Goal: Information Seeking & Learning: Find specific fact

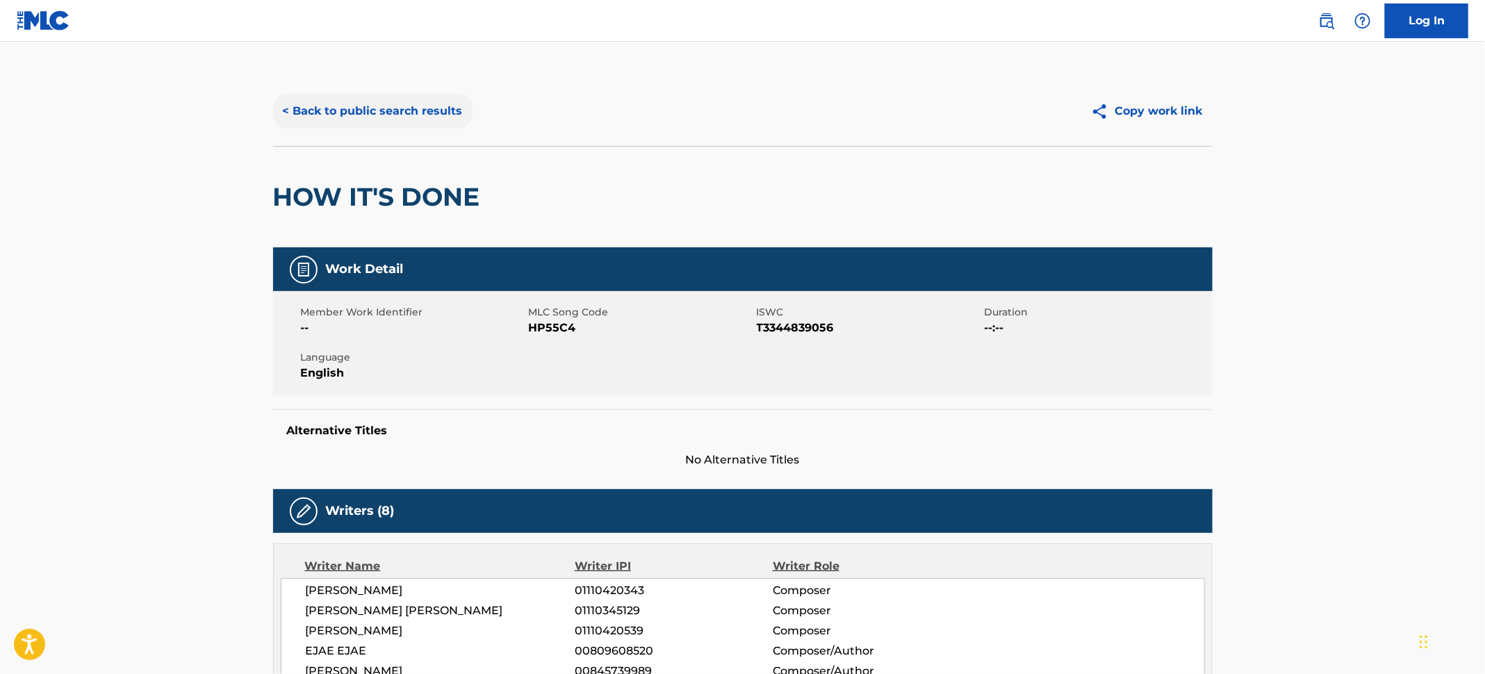
click at [366, 109] on button "< Back to public search results" at bounding box center [372, 111] width 199 height 35
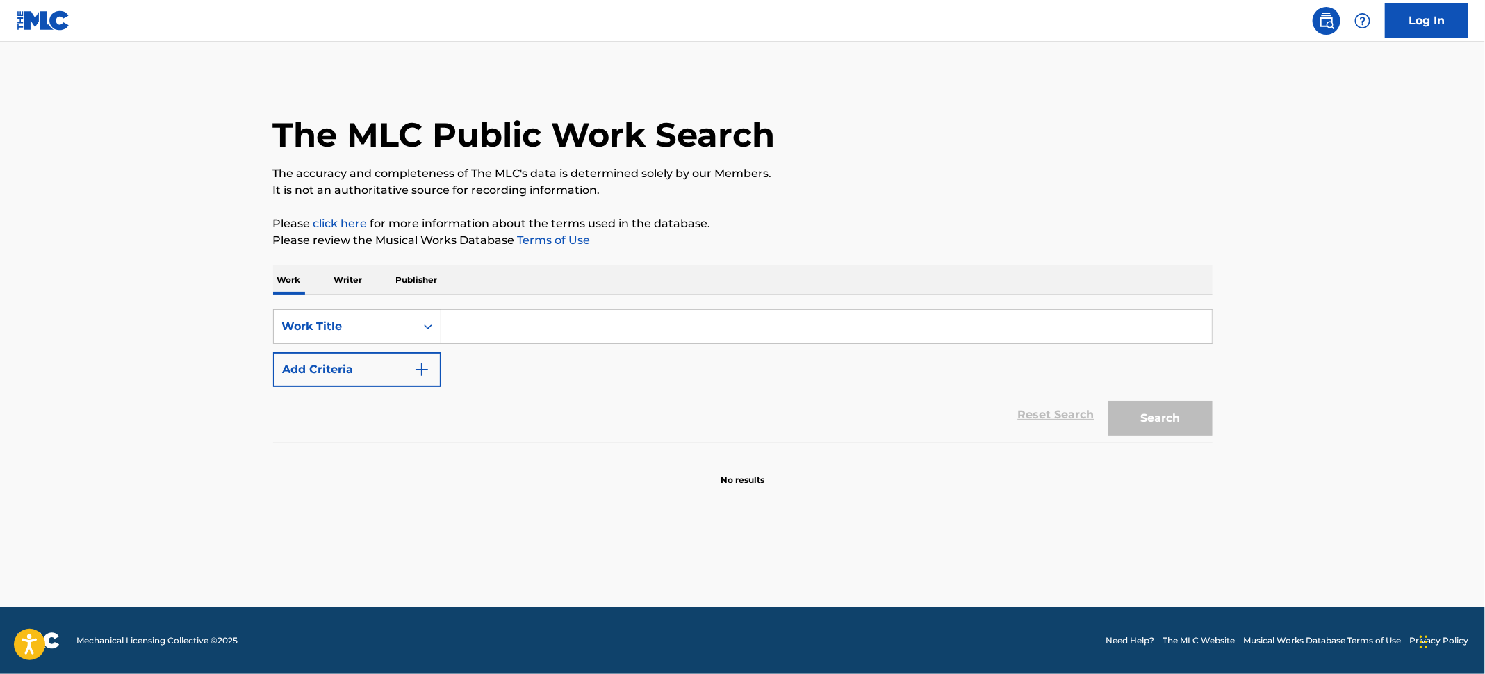
click at [518, 338] on input "Search Form" at bounding box center [826, 326] width 770 height 33
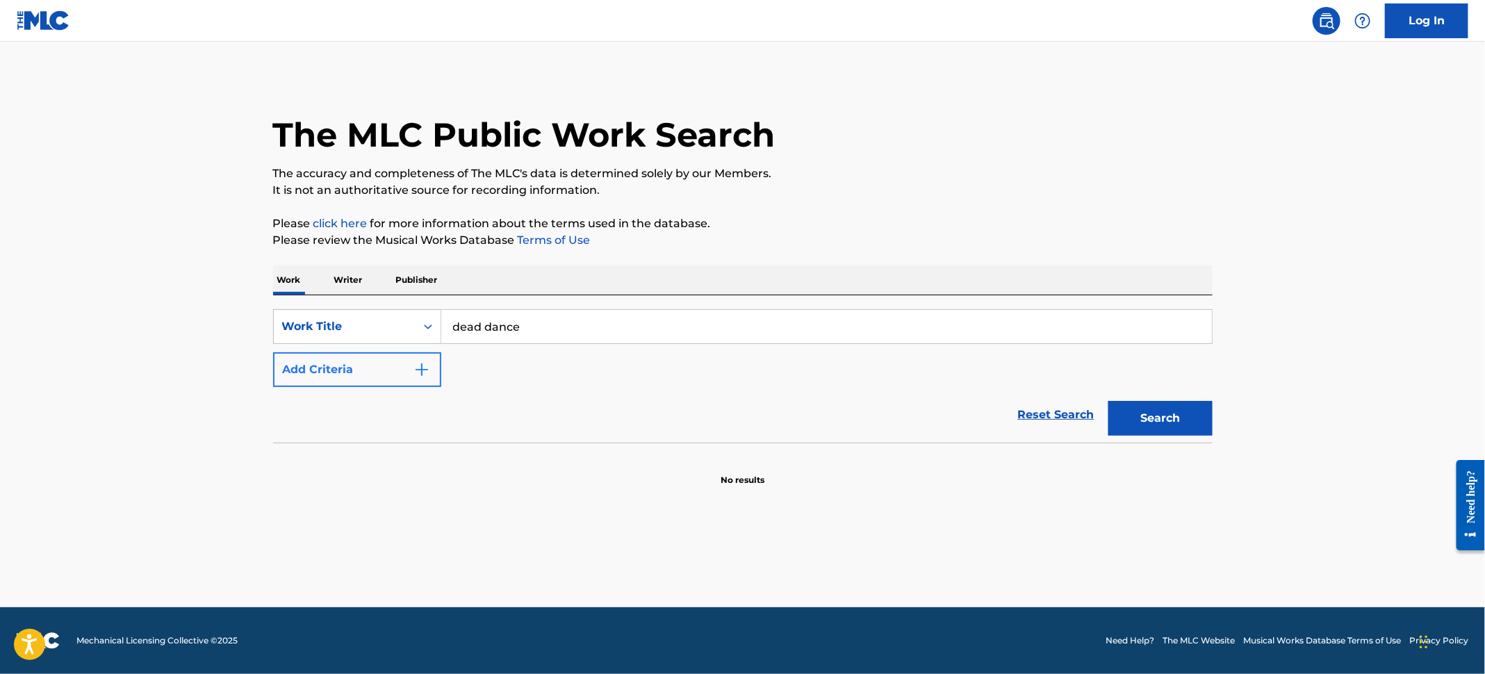
type input "dead dance"
click at [383, 367] on button "Add Criteria" at bounding box center [357, 369] width 168 height 35
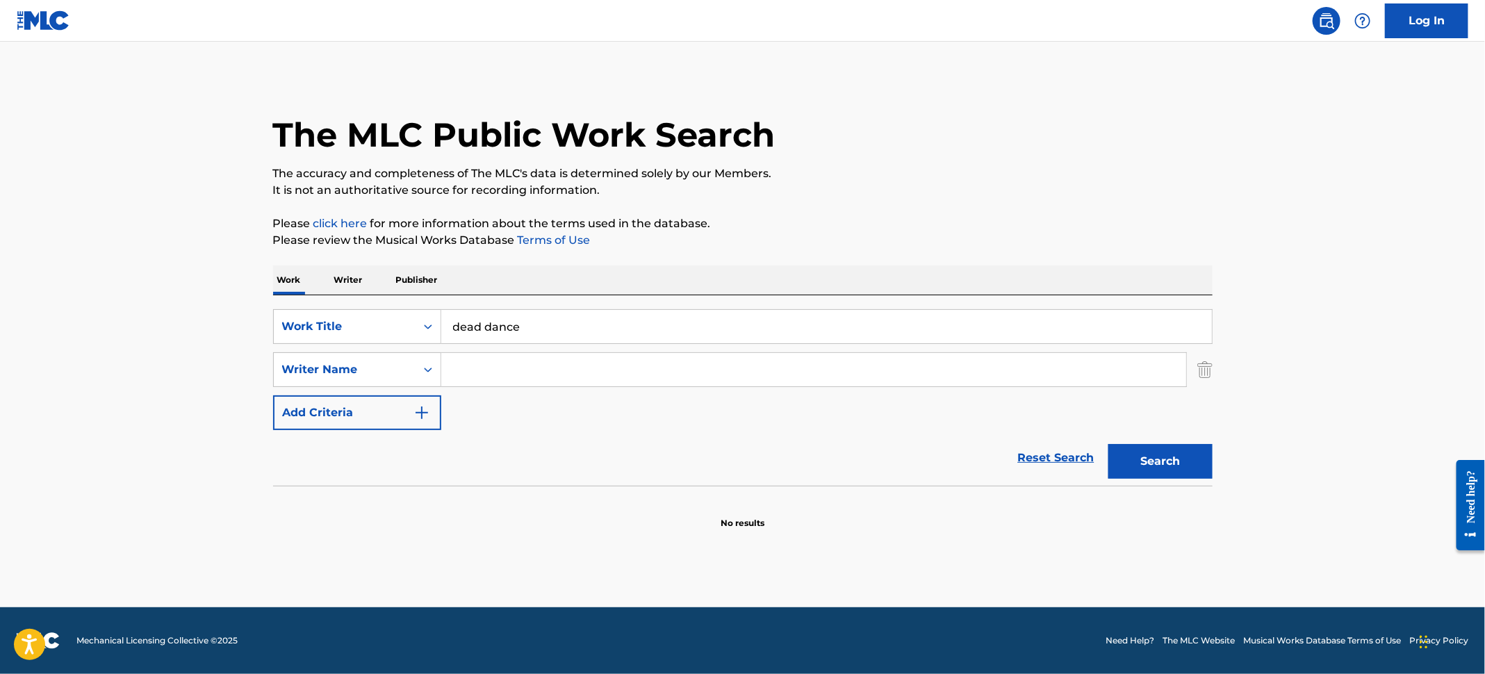
click at [459, 367] on input "Search Form" at bounding box center [813, 369] width 745 height 33
type input "germanotta"
click at [1134, 463] on button "Search" at bounding box center [1160, 461] width 104 height 35
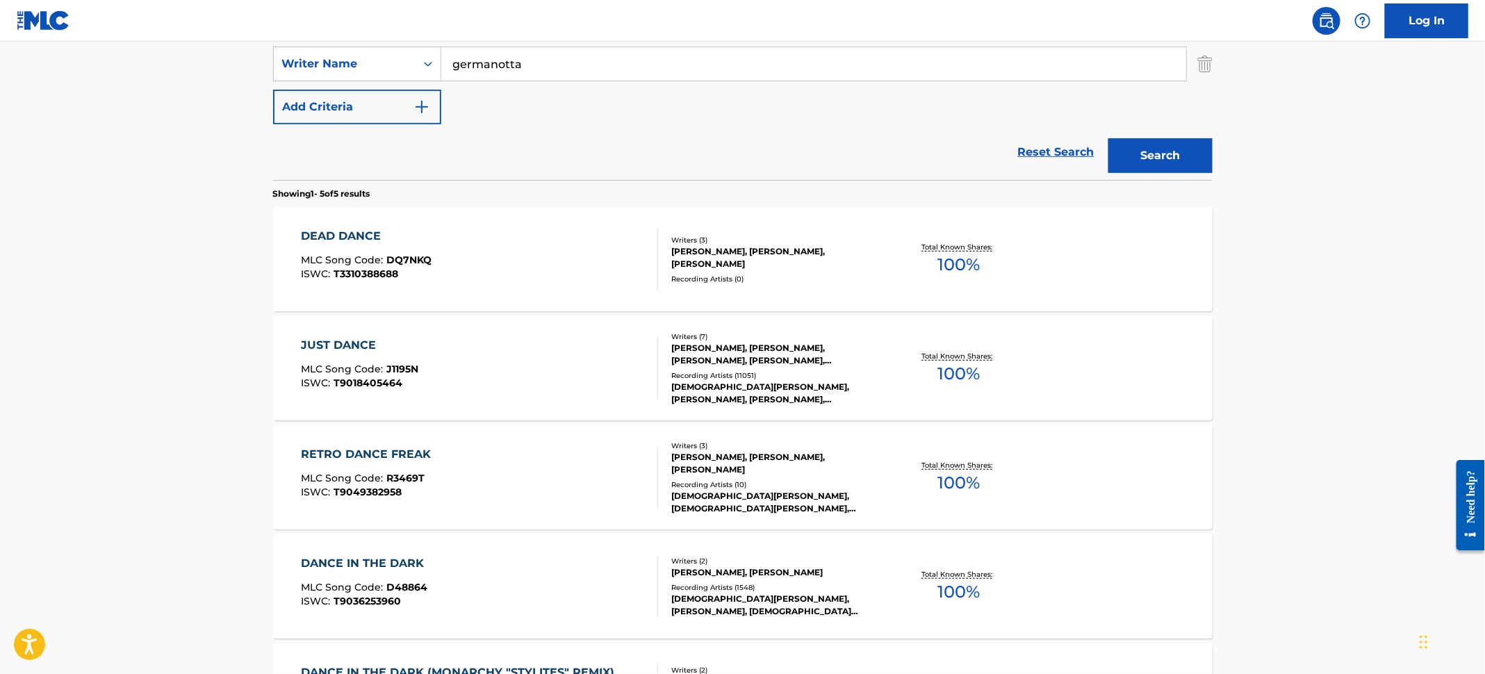
scroll to position [313, 0]
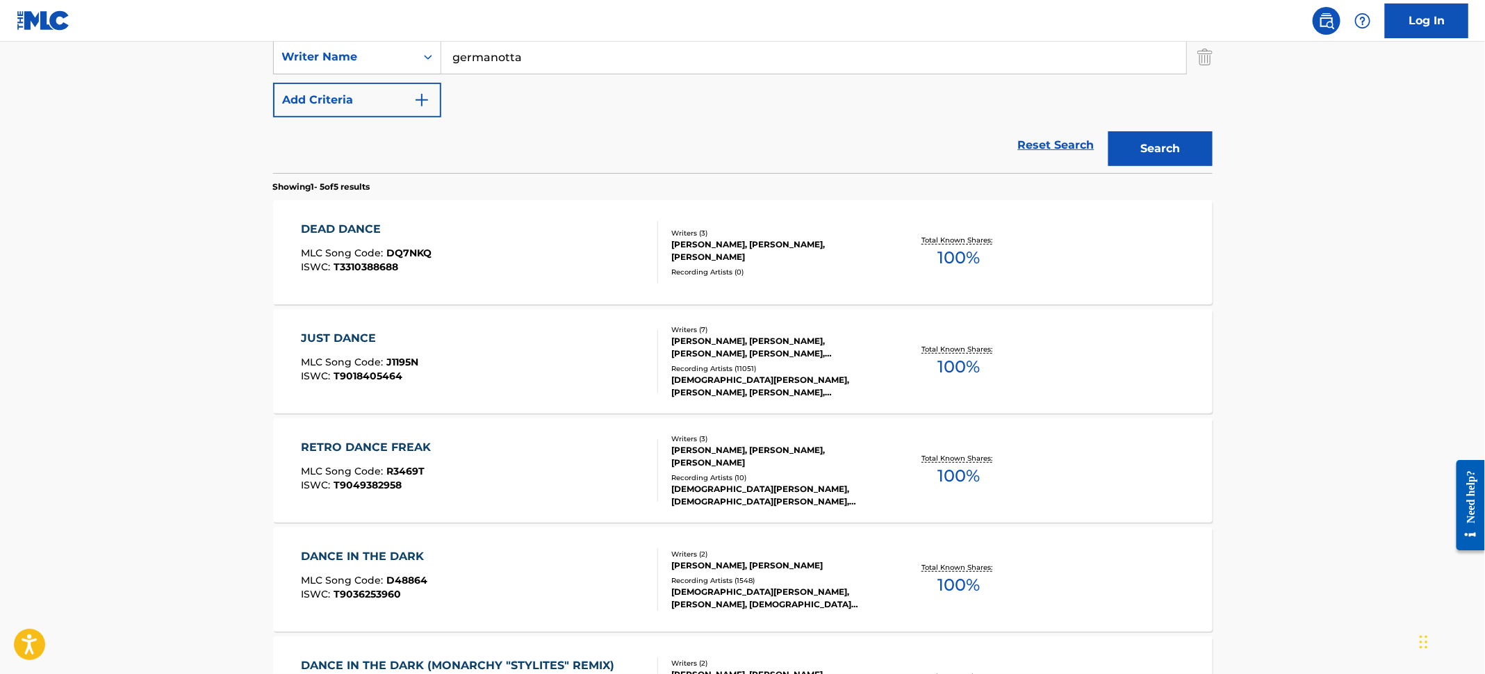
click at [829, 285] on div "DEAD DANCE MLC Song Code : DQ7NKQ ISWC : T3310388688 Writers ( 3 ) STEFANI GERM…" at bounding box center [742, 252] width 939 height 104
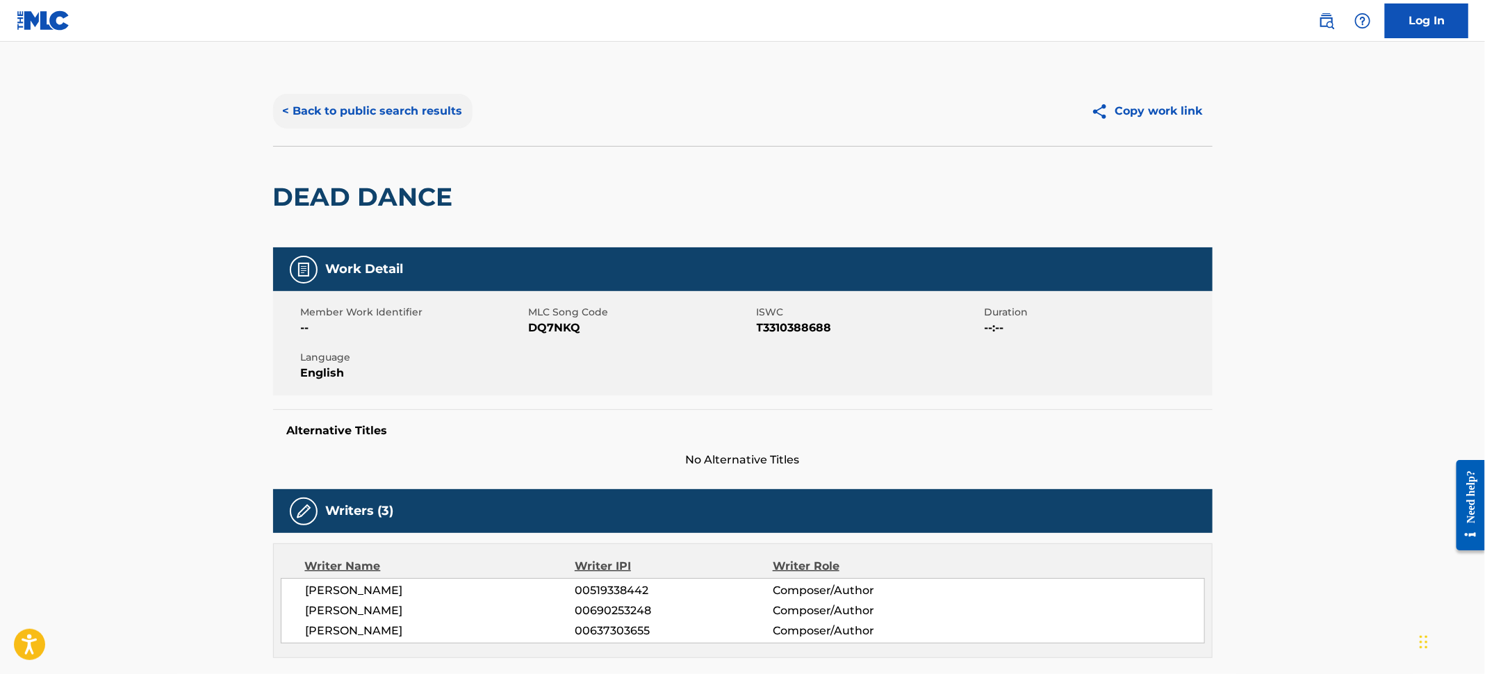
click at [372, 110] on button "< Back to public search results" at bounding box center [372, 111] width 199 height 35
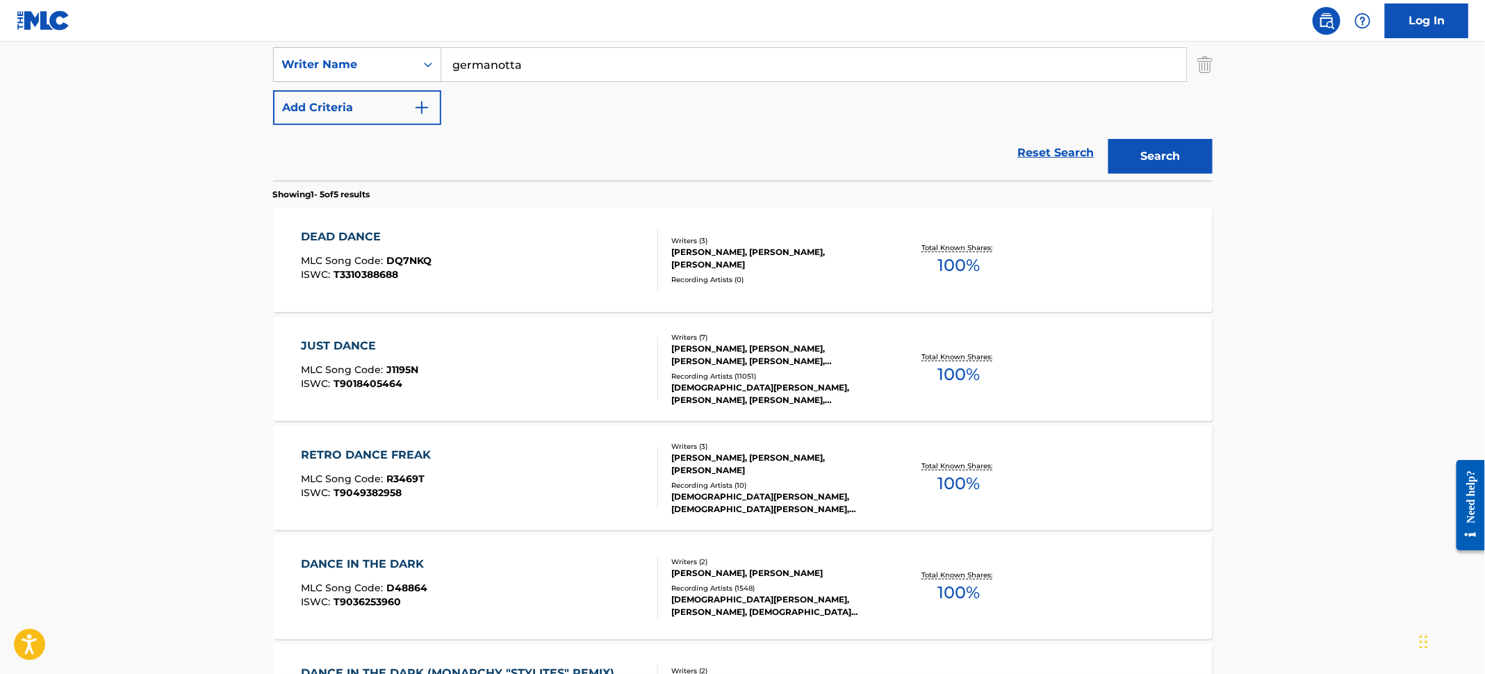
click at [133, 161] on main "The MLC Public Work Search The accuracy and completeness of The MLC's data is d…" at bounding box center [742, 279] width 1485 height 1084
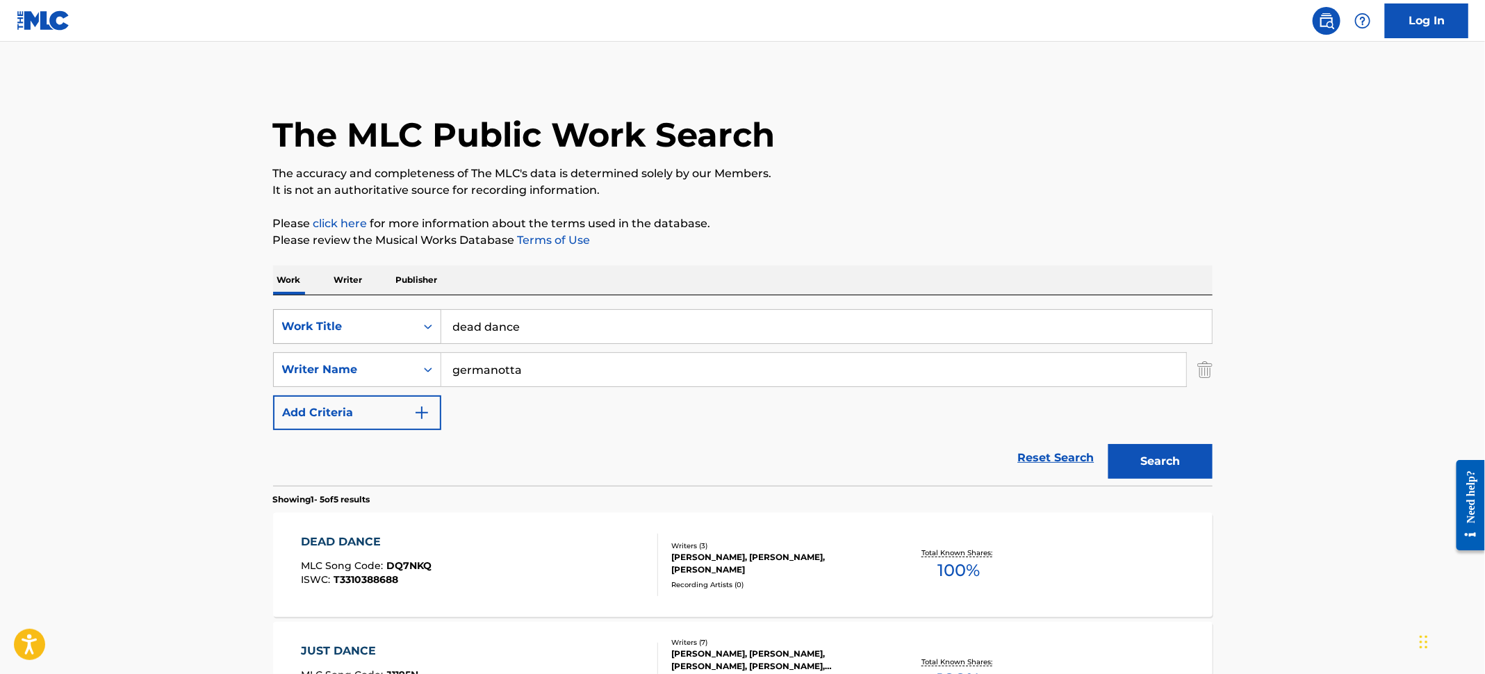
click at [374, 318] on div "Work Title" at bounding box center [344, 326] width 125 height 17
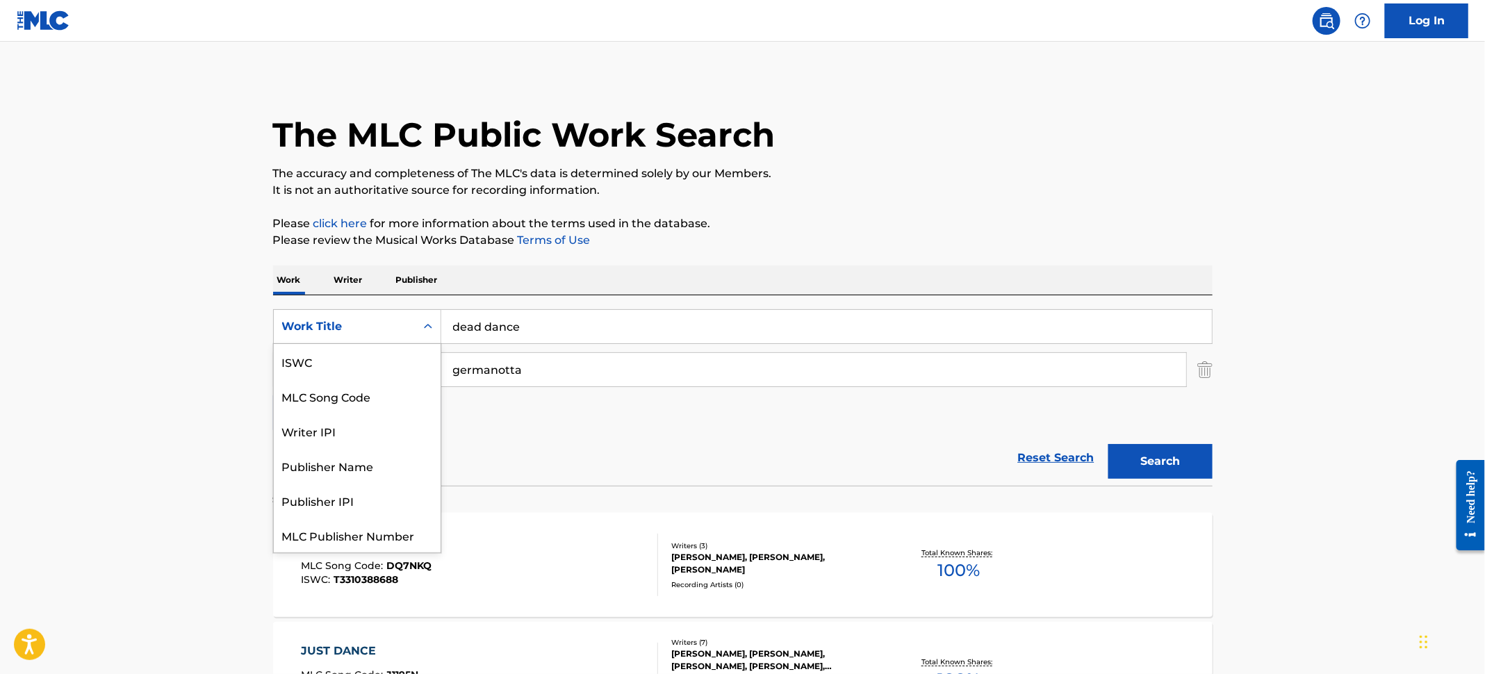
scroll to position [34, 0]
click at [388, 367] on div "MLC Song Code" at bounding box center [357, 362] width 167 height 35
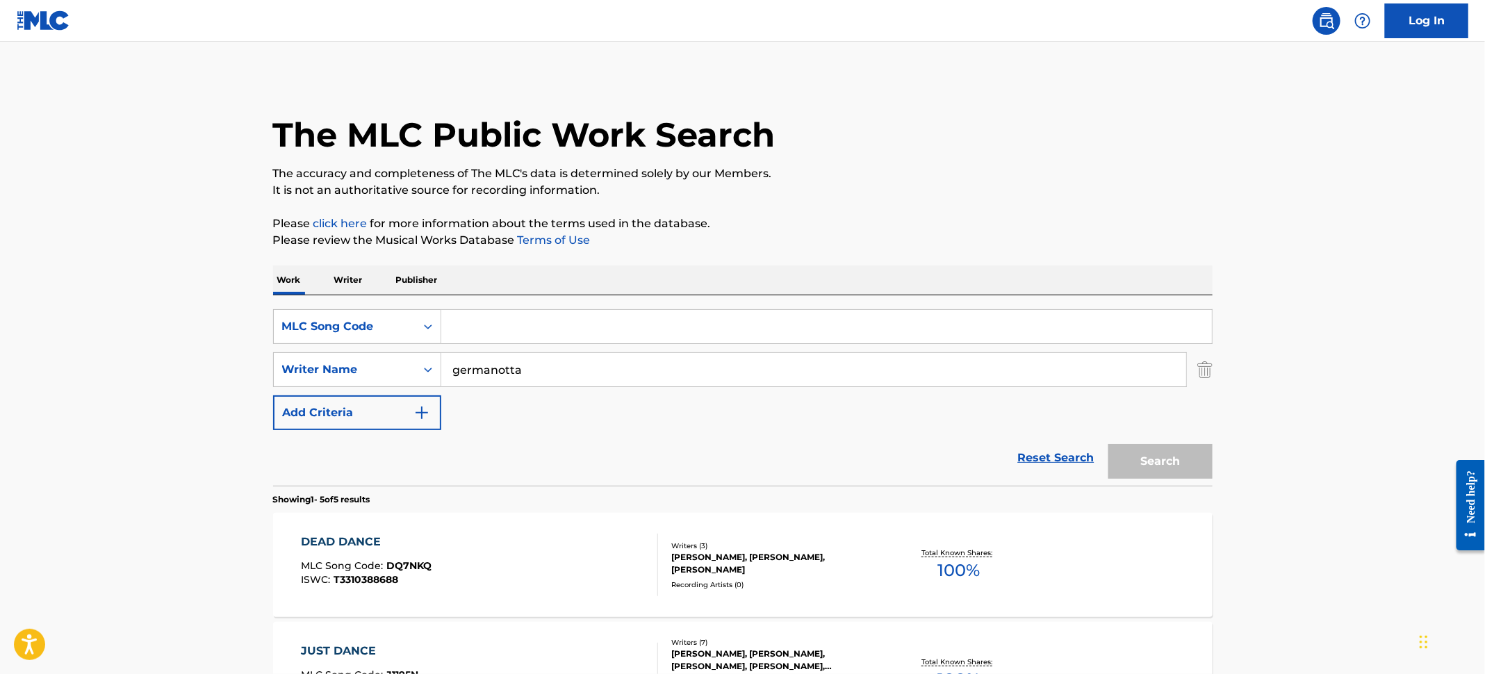
click at [465, 331] on input "Search Form" at bounding box center [826, 326] width 770 height 33
paste input "AY5TG9"
type input "AY5TG9"
click at [1207, 367] on img "Search Form" at bounding box center [1204, 369] width 15 height 35
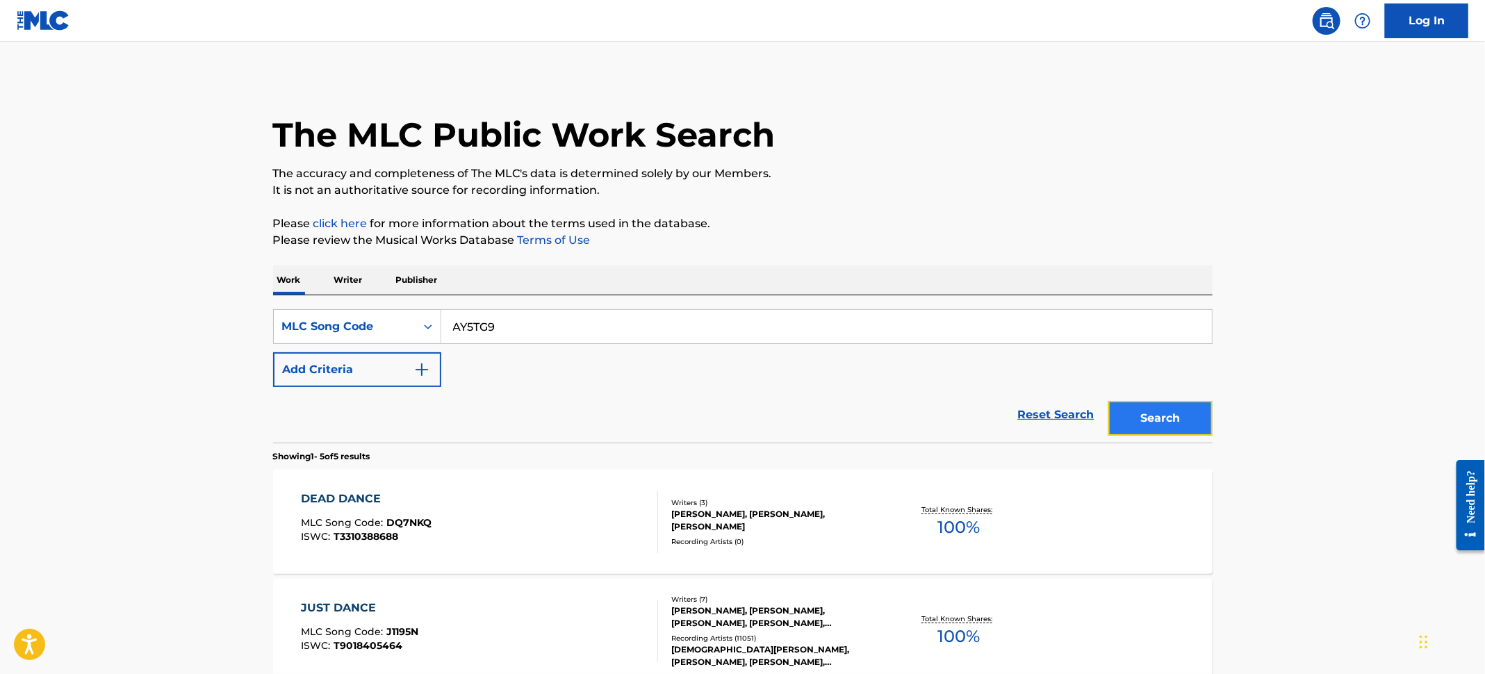
click at [1161, 405] on button "Search" at bounding box center [1160, 418] width 104 height 35
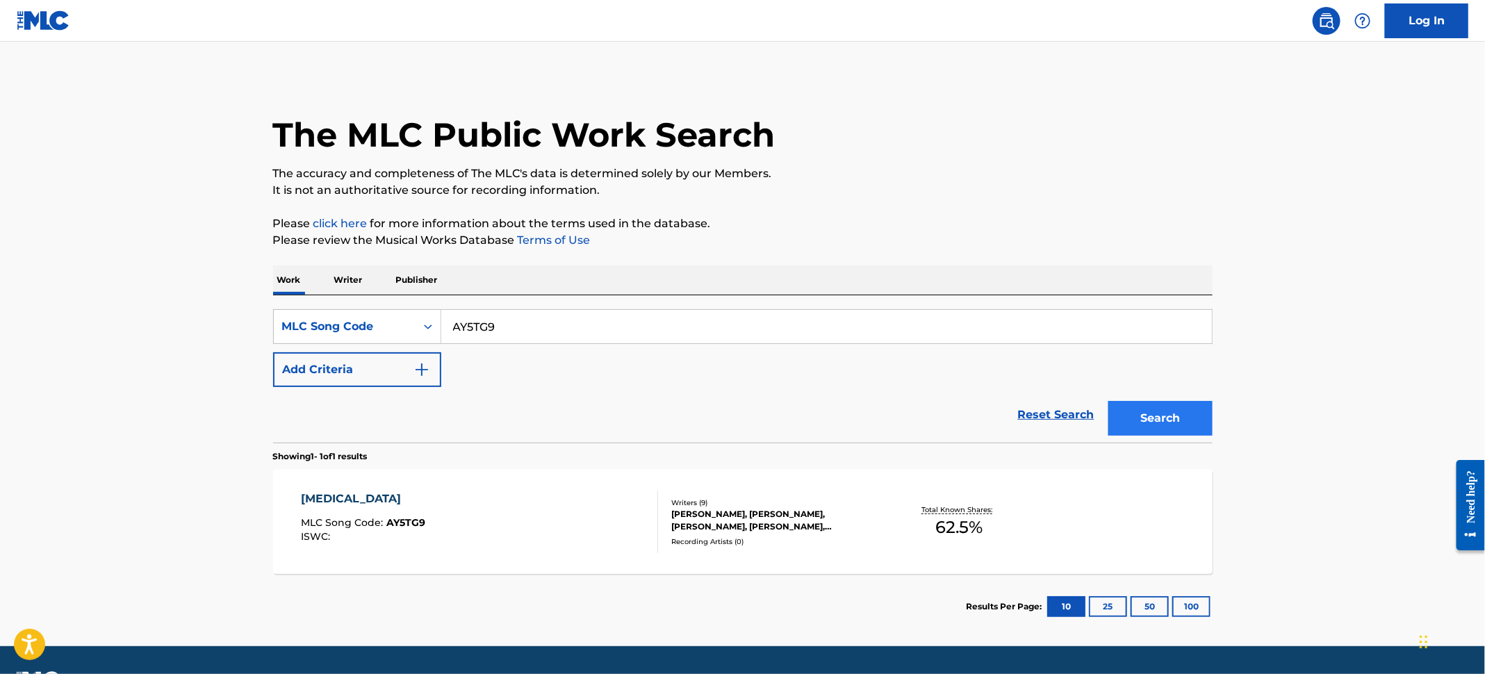
scroll to position [38, 0]
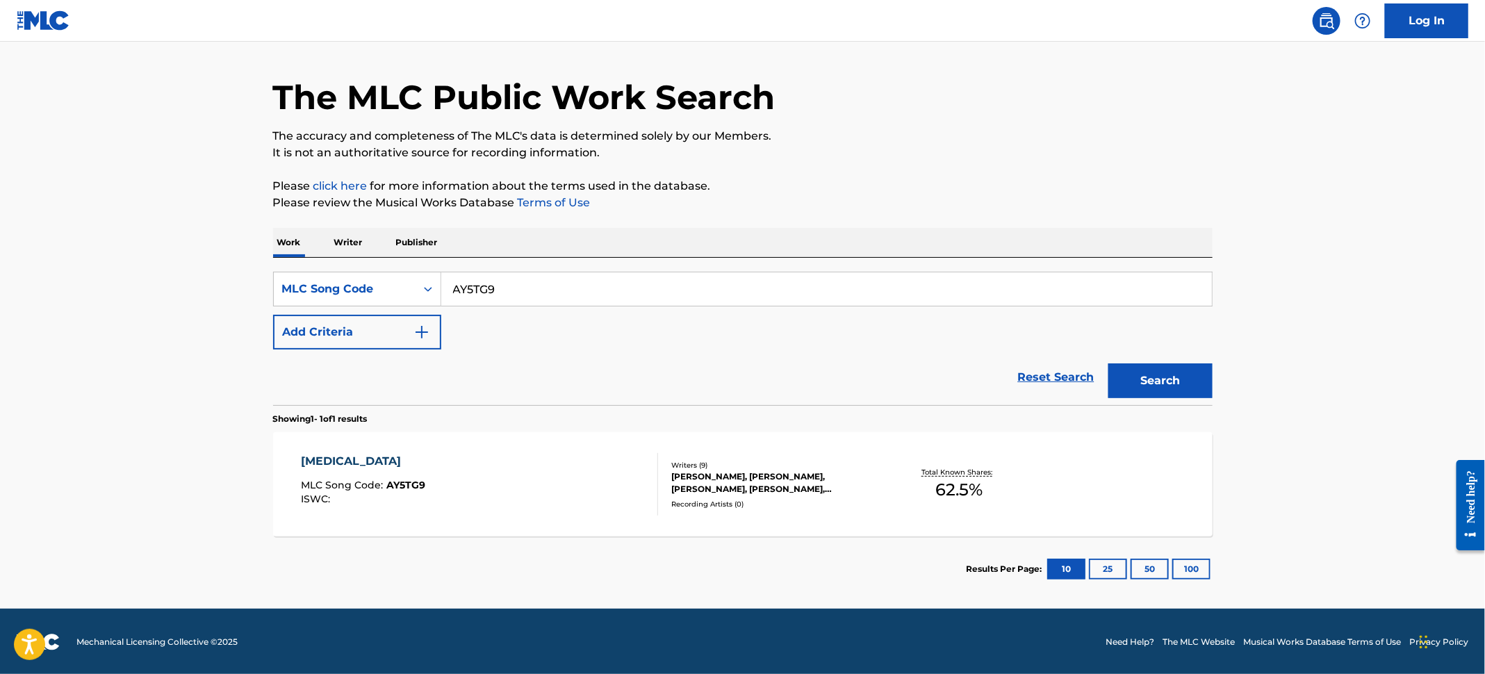
click at [690, 472] on div "KEVIN POWERS, NEVIN SASTRY, COLLINS OBINNA CHIBUEZE, SEAN COOK, JASON BRADLEY D…" at bounding box center [776, 482] width 210 height 25
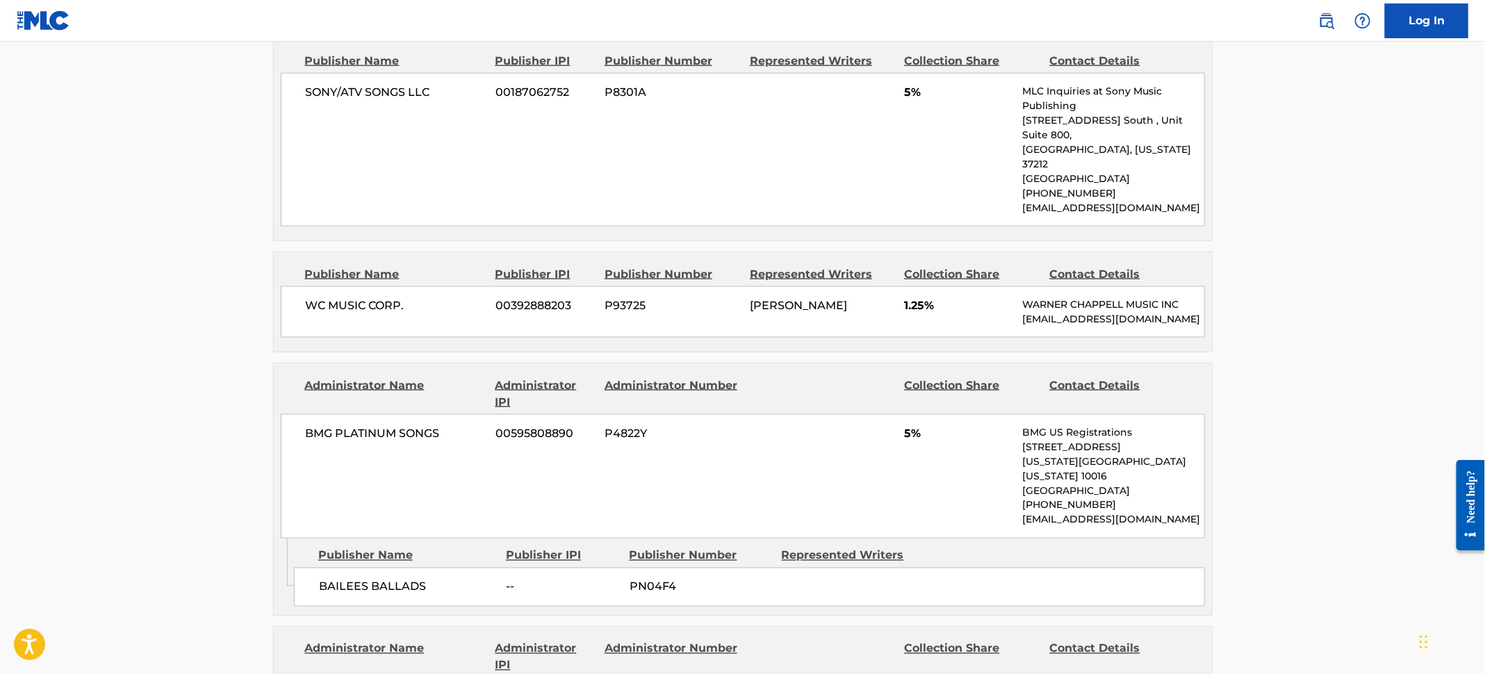
scroll to position [1042, 0]
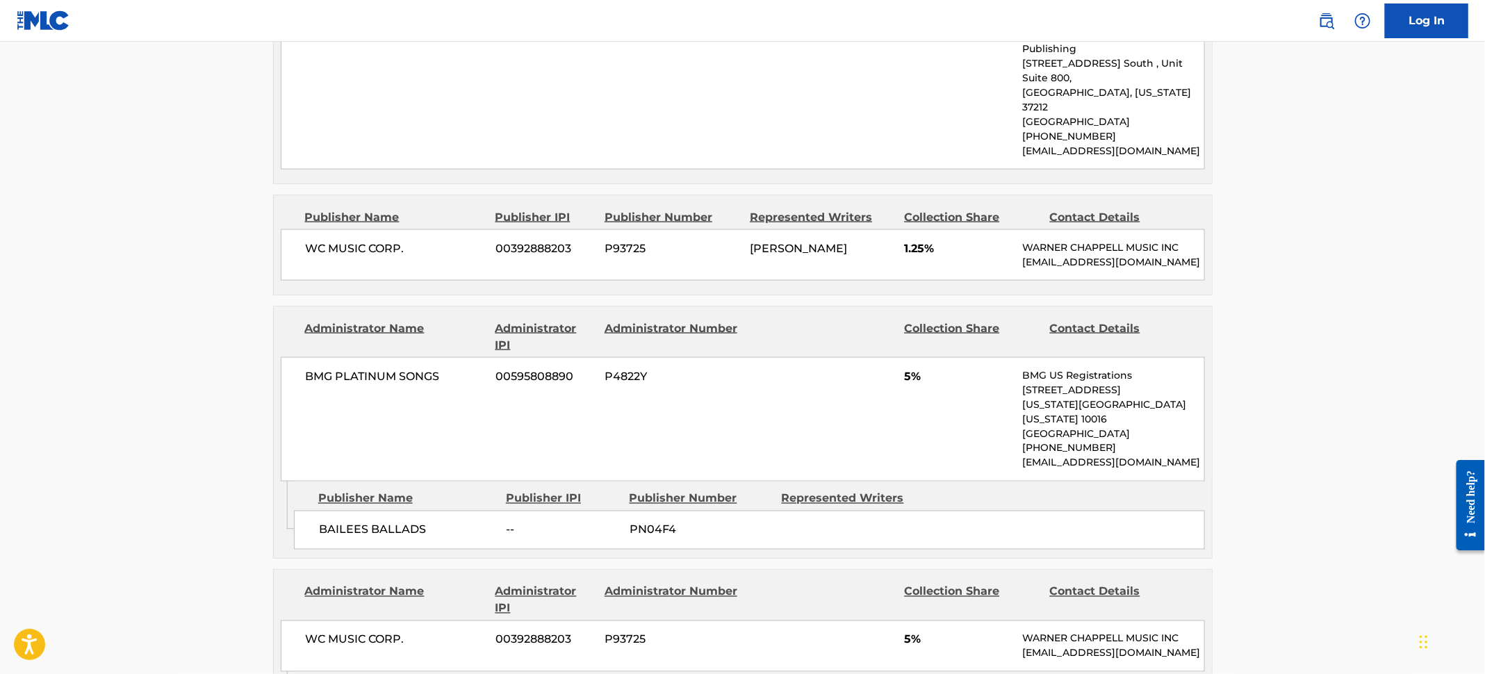
click at [1312, 153] on main "< Back to public search results Copy work link AMEN Work Detail Member Work Ide…" at bounding box center [742, 399] width 1485 height 2798
